Goal: Information Seeking & Learning: Learn about a topic

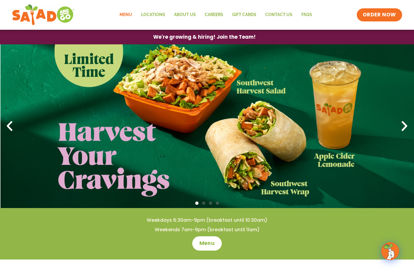
click at [127, 14] on link "Menu" at bounding box center [125, 15] width 21 height 14
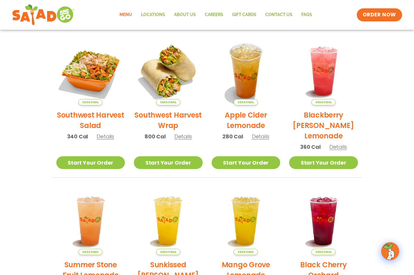
scroll to position [238, 0]
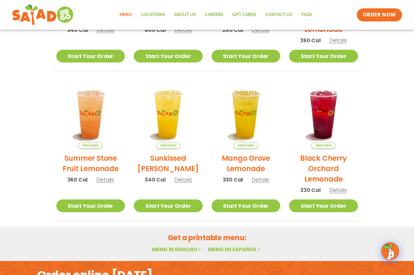
click at [183, 242] on h2 "Get a printable menu:" at bounding box center [207, 238] width 311 height 10
click at [179, 248] on link "Menu in English" at bounding box center [177, 249] width 50 height 7
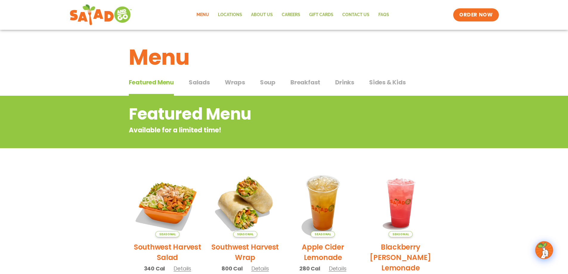
drag, startPoint x: 232, startPoint y: 84, endPoint x: 237, endPoint y: 84, distance: 4.5
click at [232, 84] on span "Wraps" at bounding box center [235, 82] width 20 height 9
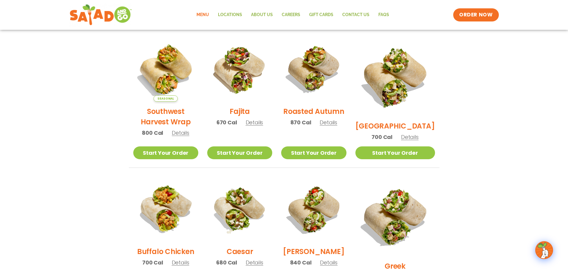
scroll to position [119, 0]
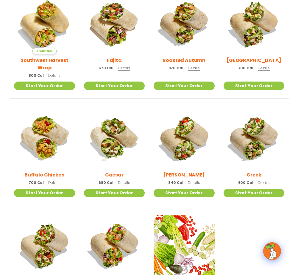
scroll to position [268, 0]
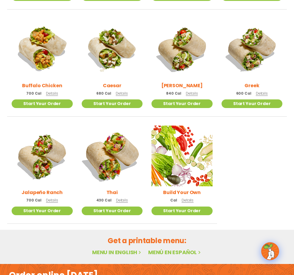
click at [103, 157] on img at bounding box center [112, 156] width 72 height 72
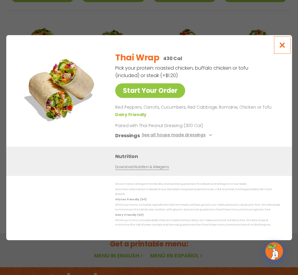
click at [283, 46] on icon "Close modal" at bounding box center [282, 45] width 7 height 6
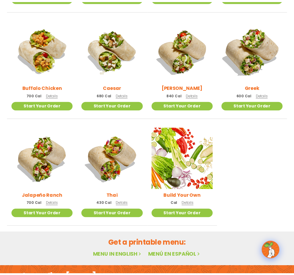
scroll to position [210, 0]
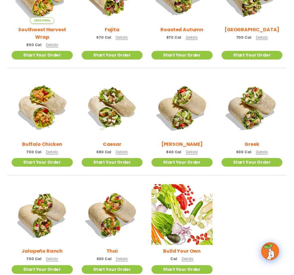
click at [180, 141] on h2 "[PERSON_NAME]" at bounding box center [181, 144] width 41 height 7
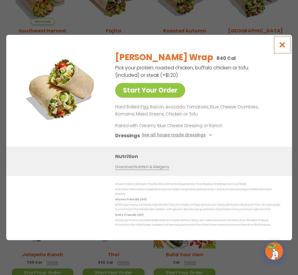
click at [284, 46] on icon "Close modal" at bounding box center [282, 45] width 7 height 6
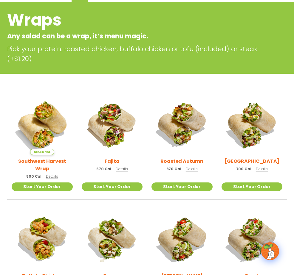
scroll to position [60, 0]
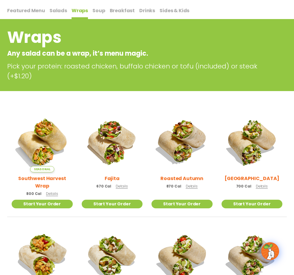
click at [22, 9] on span "Featured Menu" at bounding box center [26, 10] width 38 height 7
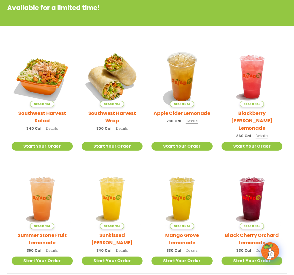
scroll to position [210, 0]
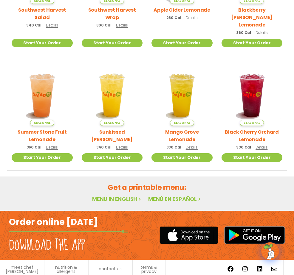
click at [105, 196] on link "Menu in English" at bounding box center [117, 199] width 50 height 7
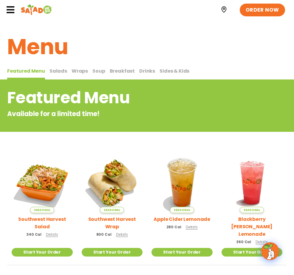
click at [139, 70] on span "Drinks" at bounding box center [147, 71] width 16 height 7
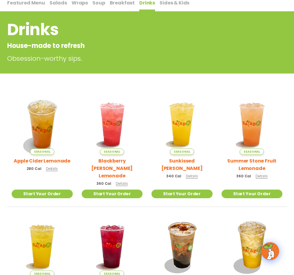
scroll to position [60, 0]
